Goal: Task Accomplishment & Management: Use online tool/utility

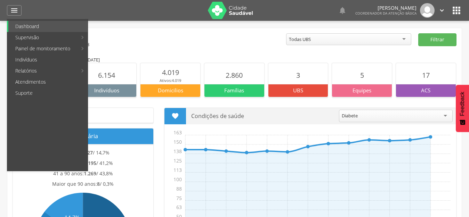
drag, startPoint x: 107, startPoint y: 23, endPoint x: 133, endPoint y: 26, distance: 26.0
click at [108, 23] on link "Acompanhamento" at bounding box center [127, 26] width 78 height 11
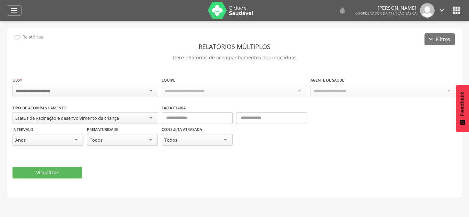
click at [40, 117] on div "Status de vacinação e desenvolvimento da criança" at bounding box center [67, 118] width 104 height 6
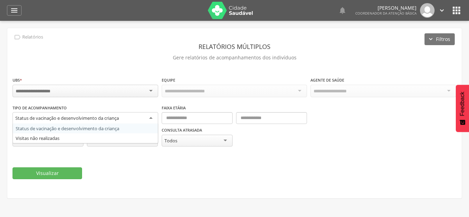
click at [10, 17] on div " Dashboard Supervisão Produtividade Mapa da cidade Ranking App desatualizado Ú…" at bounding box center [234, 10] width 455 height 21
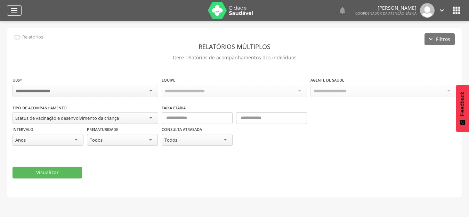
click at [11, 10] on icon "" at bounding box center [14, 10] width 8 height 8
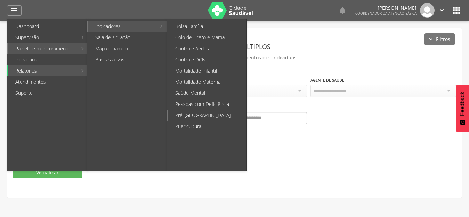
click at [197, 117] on link "Pré-[GEOGRAPHIC_DATA]" at bounding box center [207, 115] width 78 height 11
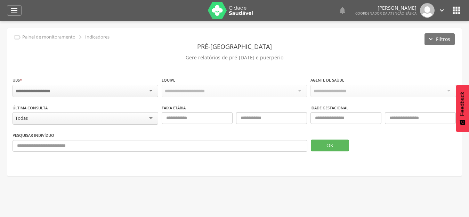
click at [76, 88] on div at bounding box center [86, 91] width 146 height 13
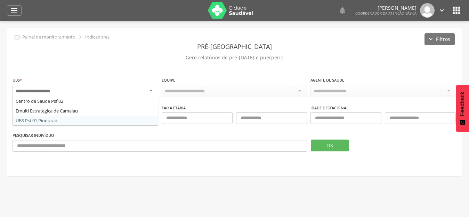
drag, startPoint x: 52, startPoint y: 122, endPoint x: 107, endPoint y: 120, distance: 54.6
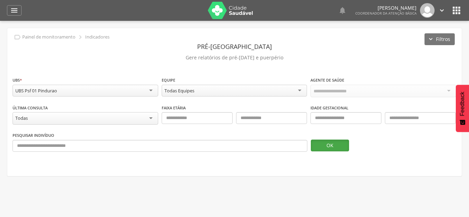
click at [326, 149] on button "OK" at bounding box center [330, 146] width 38 height 12
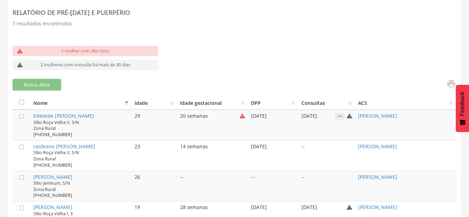
scroll to position [244, 0]
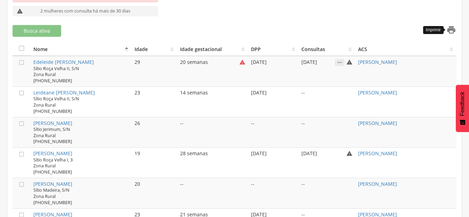
click at [455, 28] on icon "" at bounding box center [451, 30] width 10 height 10
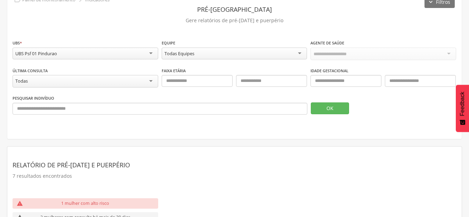
scroll to position [0, 0]
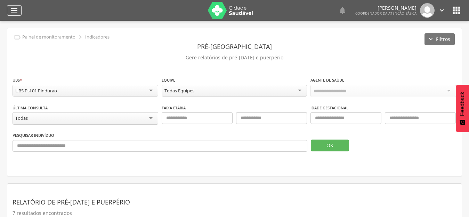
click at [13, 13] on icon "" at bounding box center [14, 10] width 8 height 8
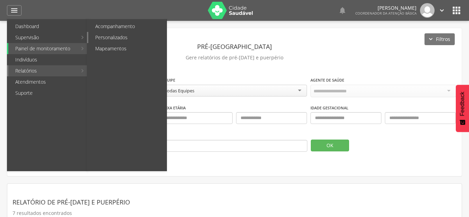
click at [122, 35] on link "Personalizados" at bounding box center [127, 37] width 78 height 11
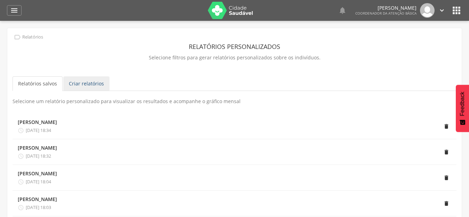
click at [88, 86] on link "Criar relatórios" at bounding box center [86, 83] width 46 height 15
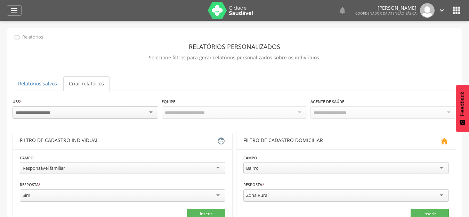
click at [36, 115] on input "select-one" at bounding box center [39, 113] width 46 height 6
click at [57, 164] on div "Responsável familiar" at bounding box center [122, 168] width 205 height 12
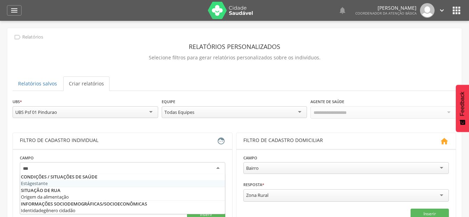
type input "****"
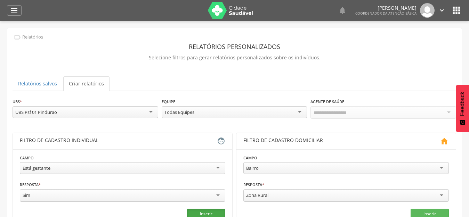
click at [209, 212] on button "Inserir" at bounding box center [206, 214] width 38 height 10
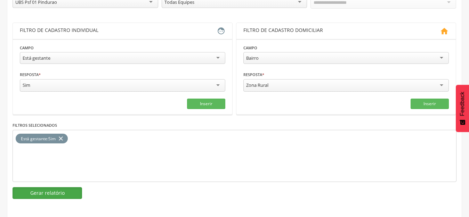
click at [55, 190] on button "Gerar relatório" at bounding box center [48, 193] width 70 height 12
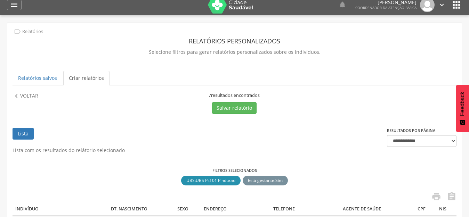
scroll to position [0, 0]
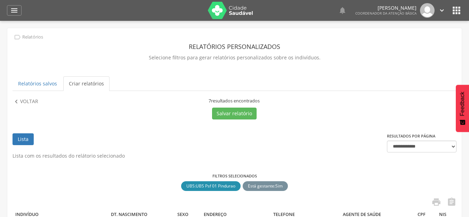
click at [452, 12] on icon "" at bounding box center [456, 10] width 11 height 11
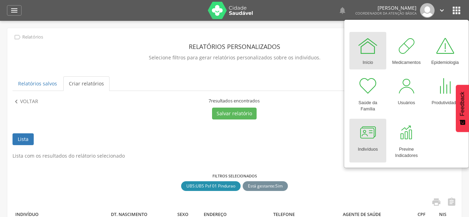
click at [371, 141] on div at bounding box center [367, 132] width 21 height 21
